Goal: Check status: Check status

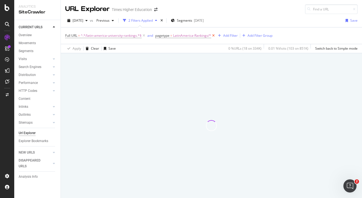
click at [213, 35] on icon at bounding box center [213, 35] width 5 height 5
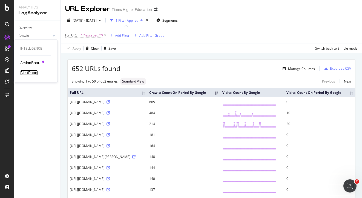
click at [25, 72] on div "AlertPanel" at bounding box center [29, 72] width 18 height 5
